Goal: Use online tool/utility: Utilize a website feature to perform a specific function

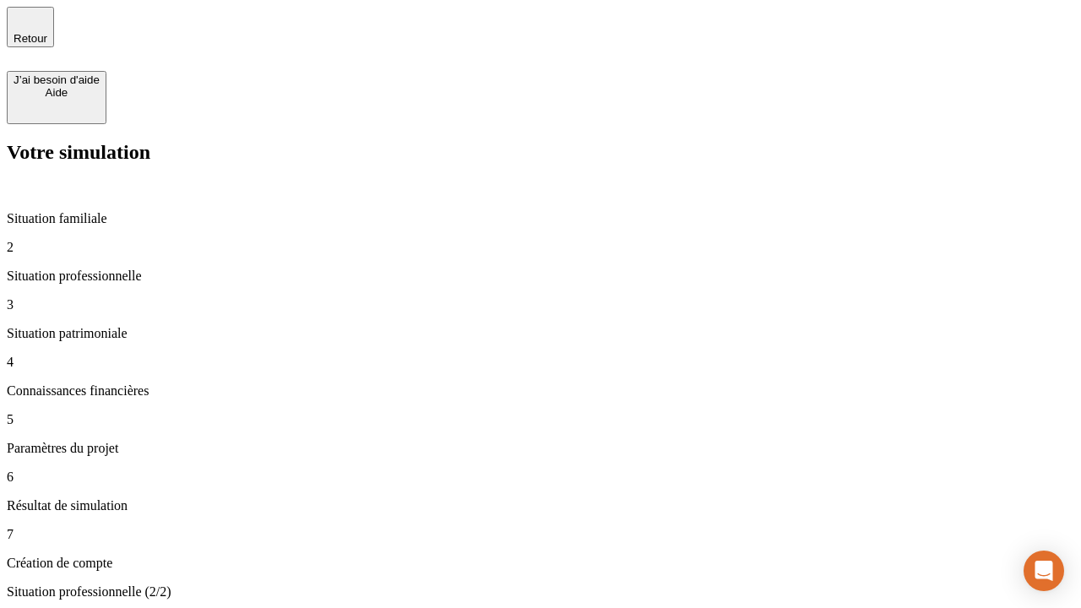
type input "30 000"
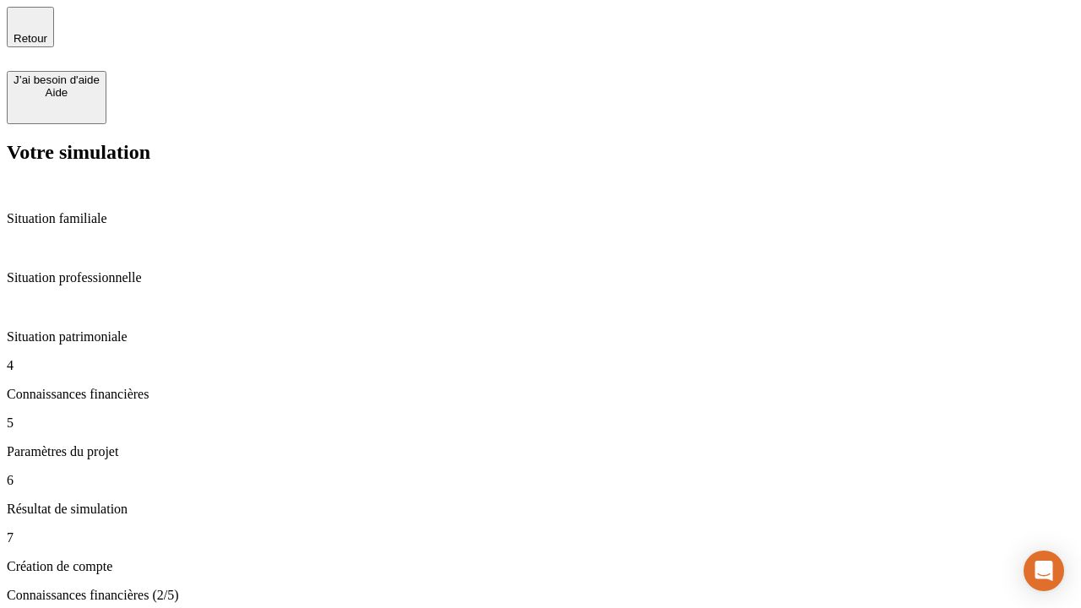
scroll to position [3, 0]
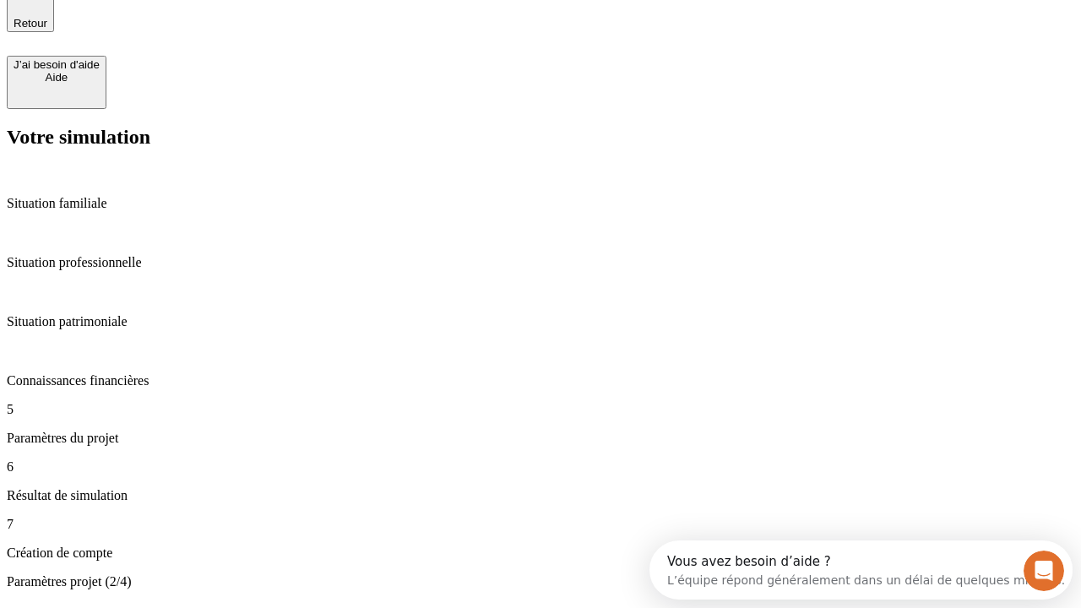
type input "25"
type input "1 000"
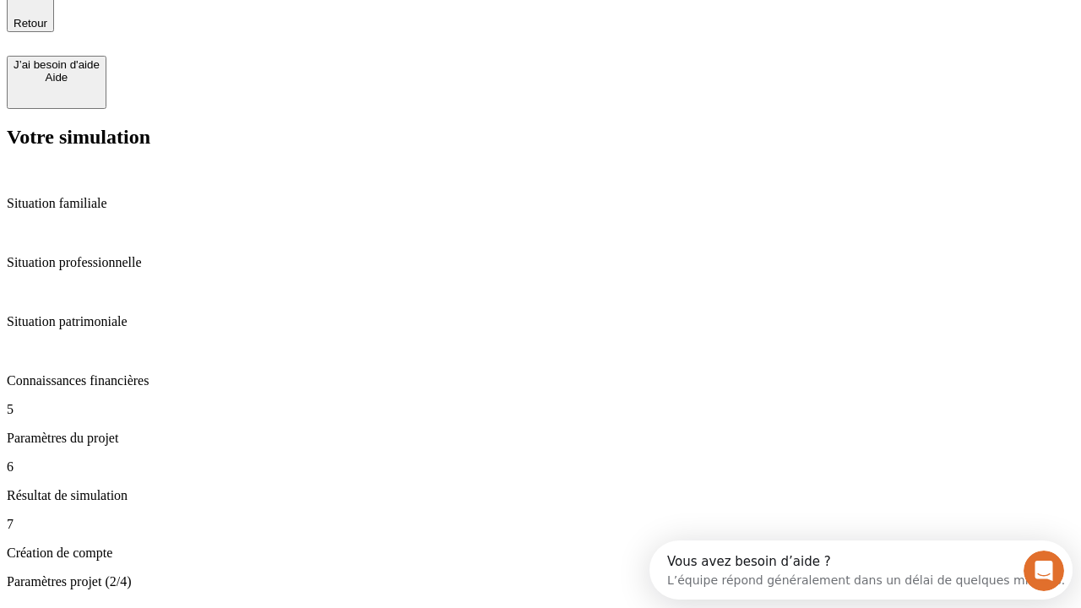
type input "640"
